Goal: Task Accomplishment & Management: Manage account settings

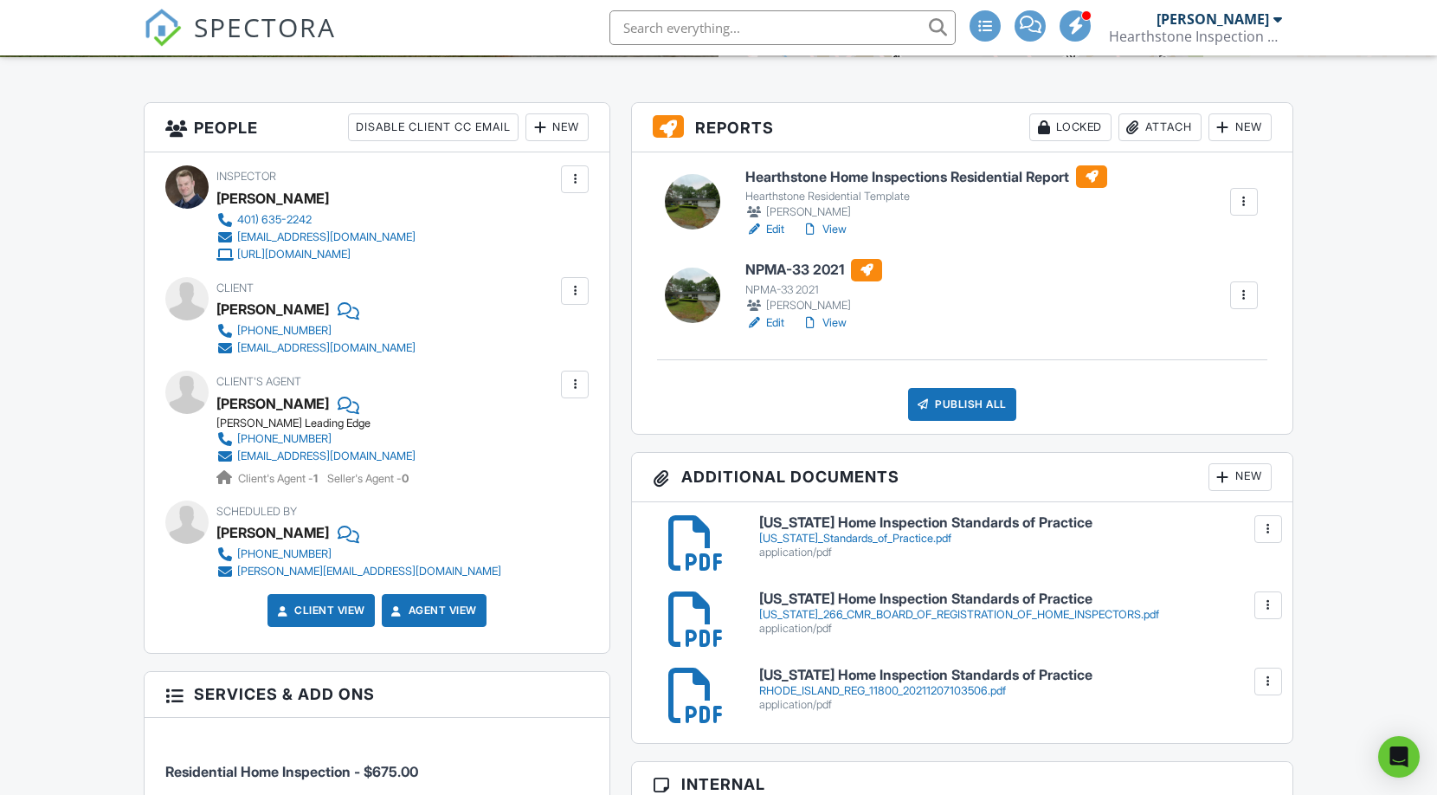
scroll to position [425, 0]
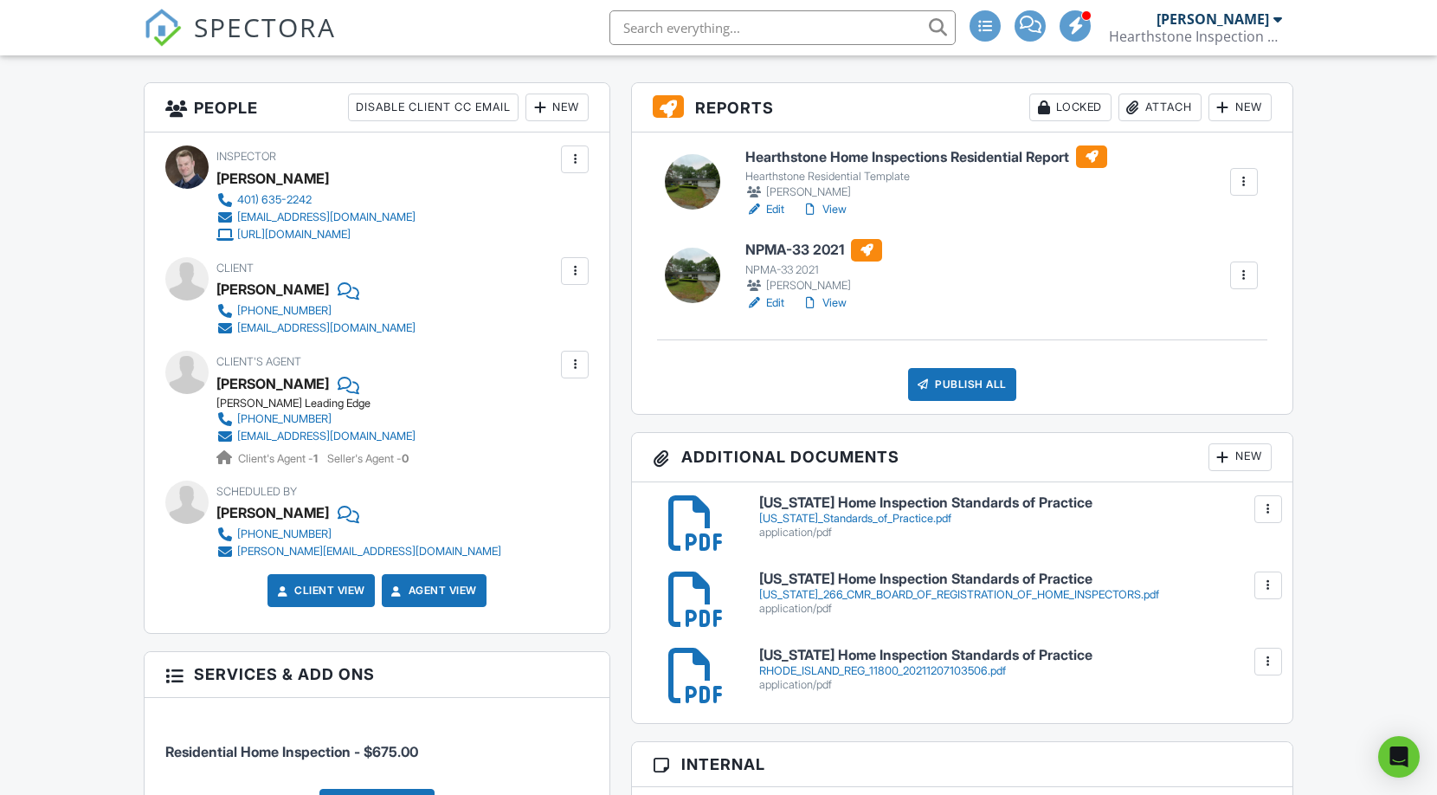
click at [1270, 513] on div at bounding box center [1267, 508] width 17 height 17
click at [1234, 578] on link "Delete" at bounding box center [1232, 585] width 64 height 19
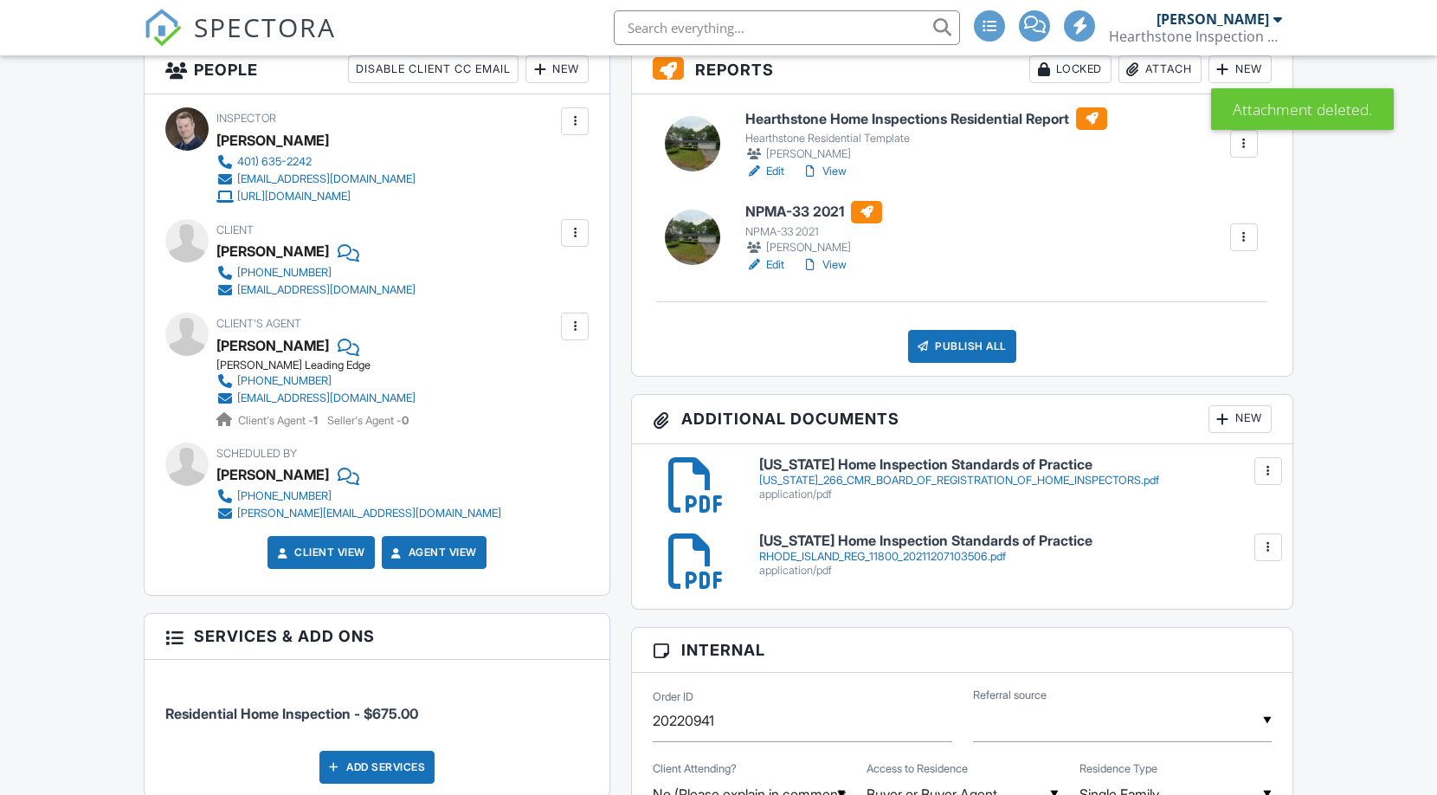
click at [1264, 470] on div at bounding box center [1267, 470] width 17 height 17
click at [1215, 550] on link "Delete" at bounding box center [1232, 546] width 64 height 19
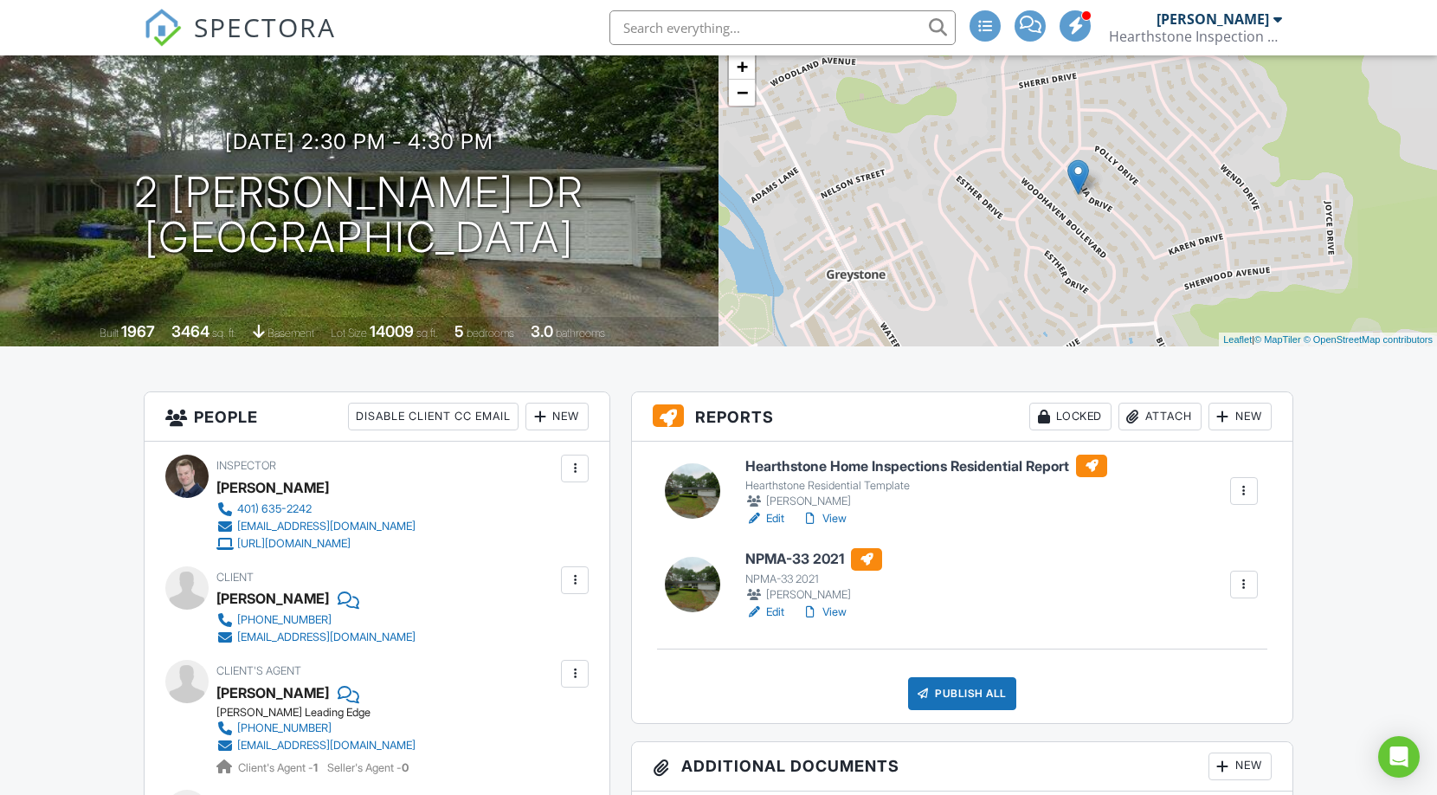
scroll to position [16, 0]
